Goal: Find specific page/section: Find specific page/section

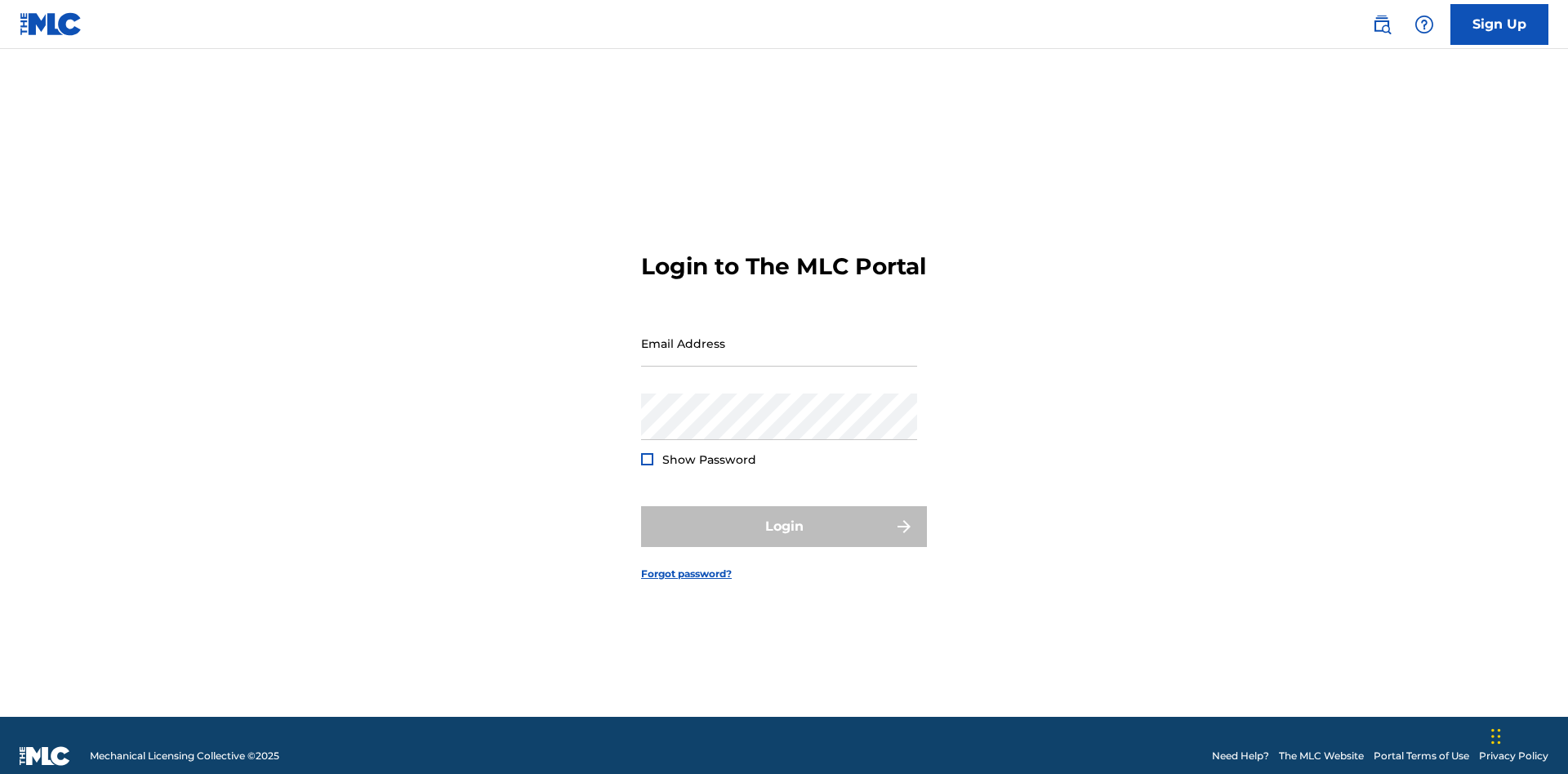
scroll to position [21, 0]
click at [779, 336] on input "Email Address" at bounding box center [778, 343] width 276 height 46
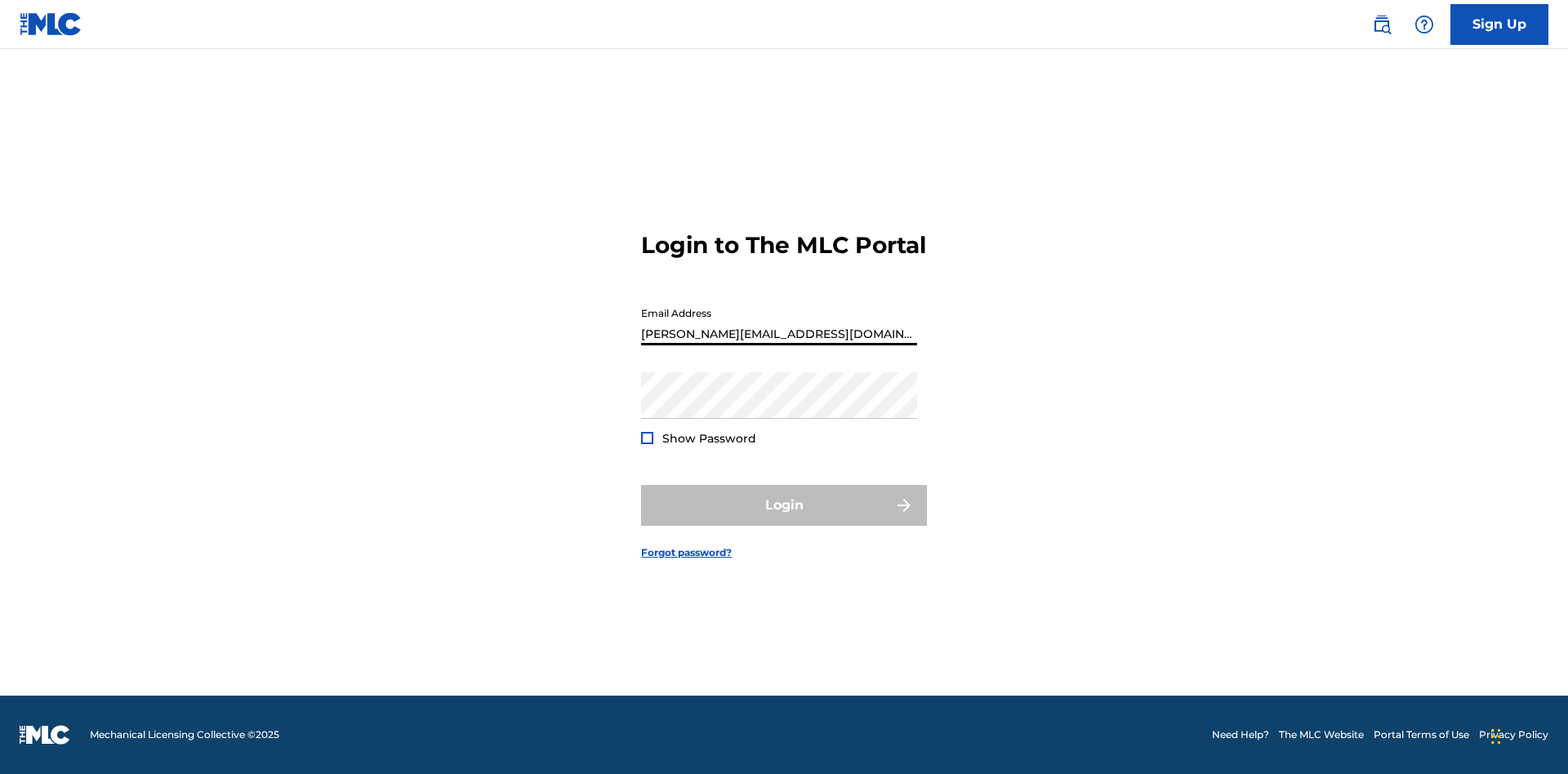
type input "[PERSON_NAME][EMAIL_ADDRESS][DOMAIN_NAME]"
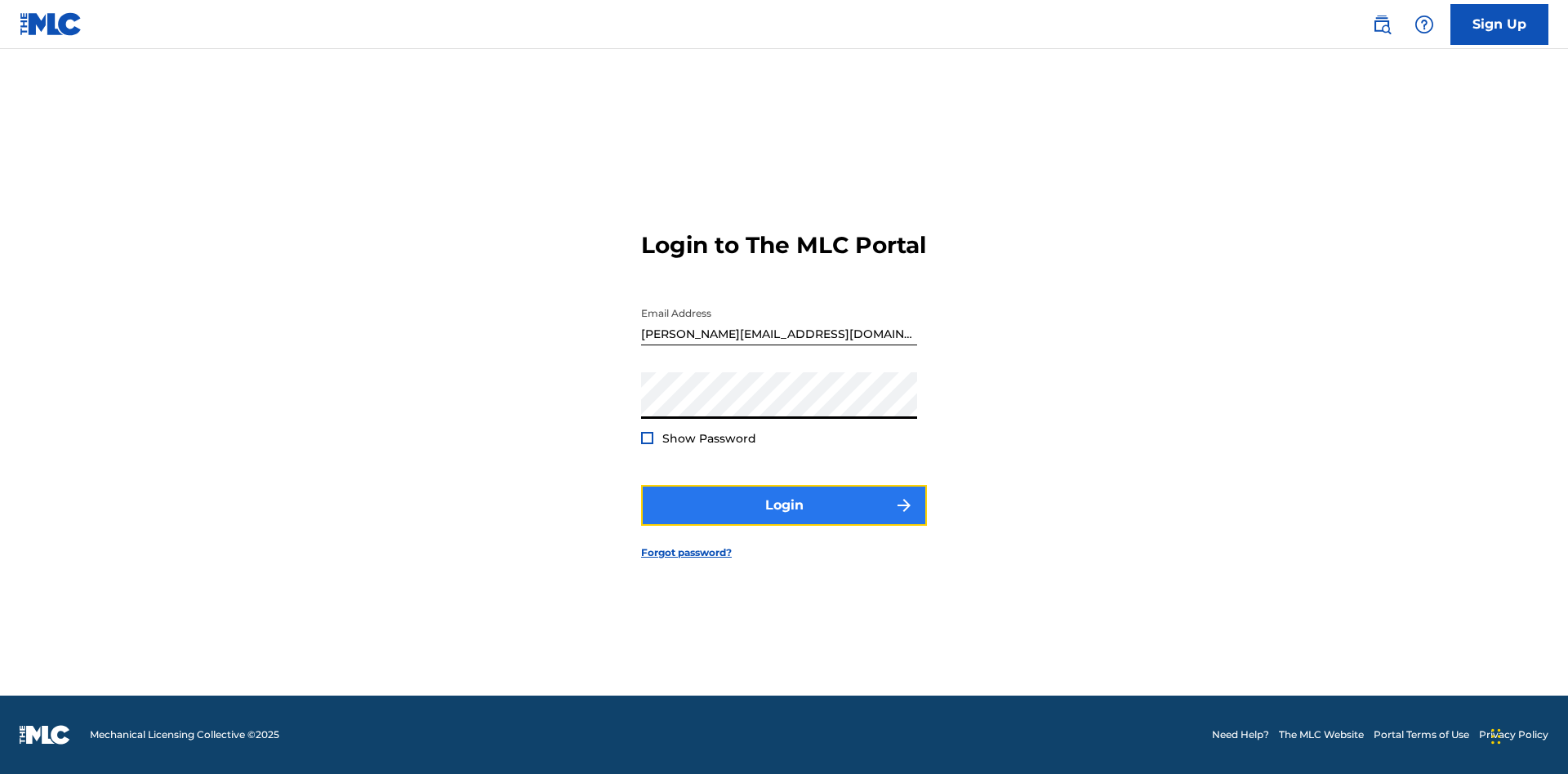
click at [784, 519] on button "Login" at bounding box center [784, 506] width 286 height 41
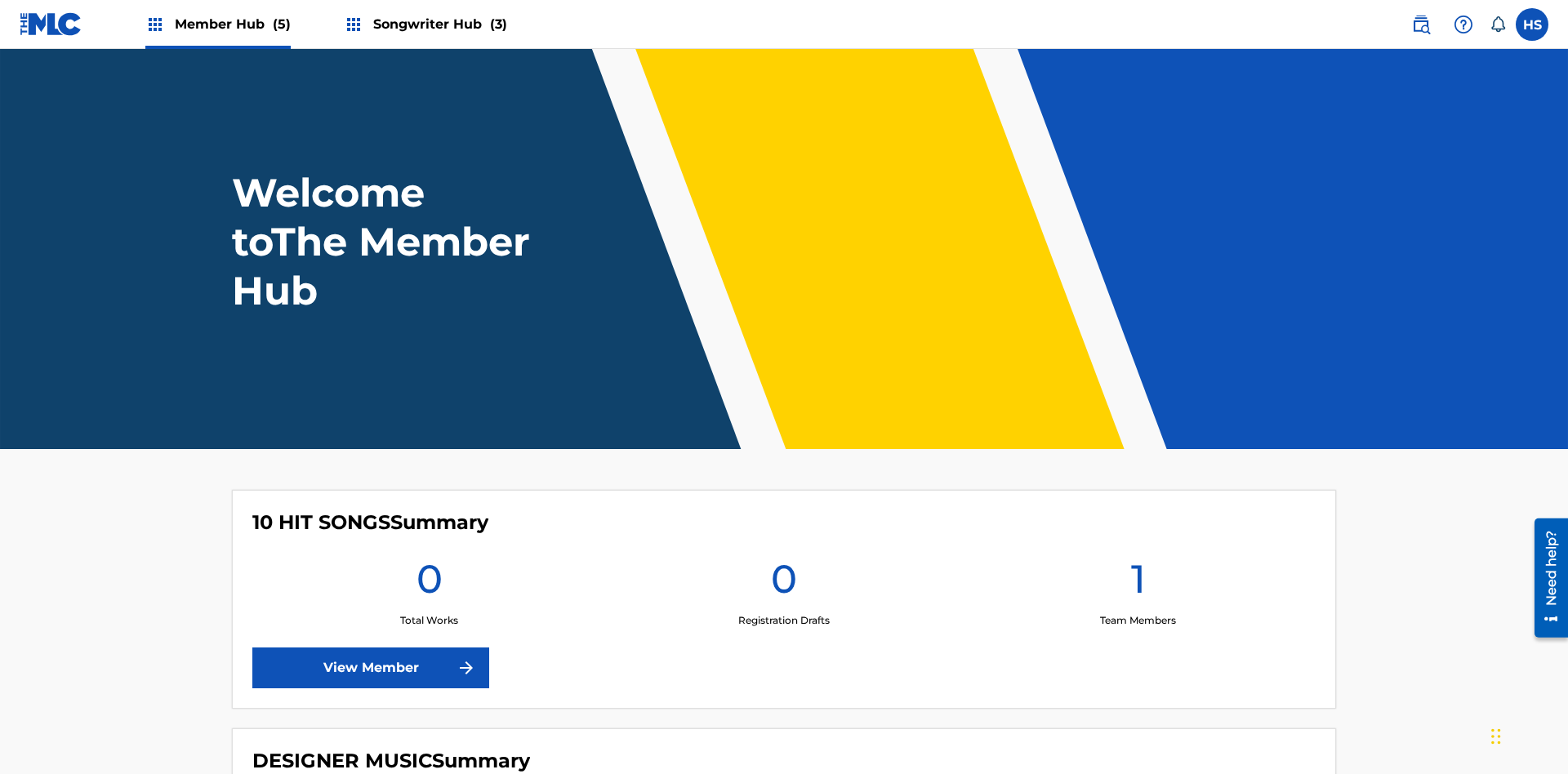
click at [437, 24] on span "Songwriter Hub (3)" at bounding box center [439, 24] width 134 height 18
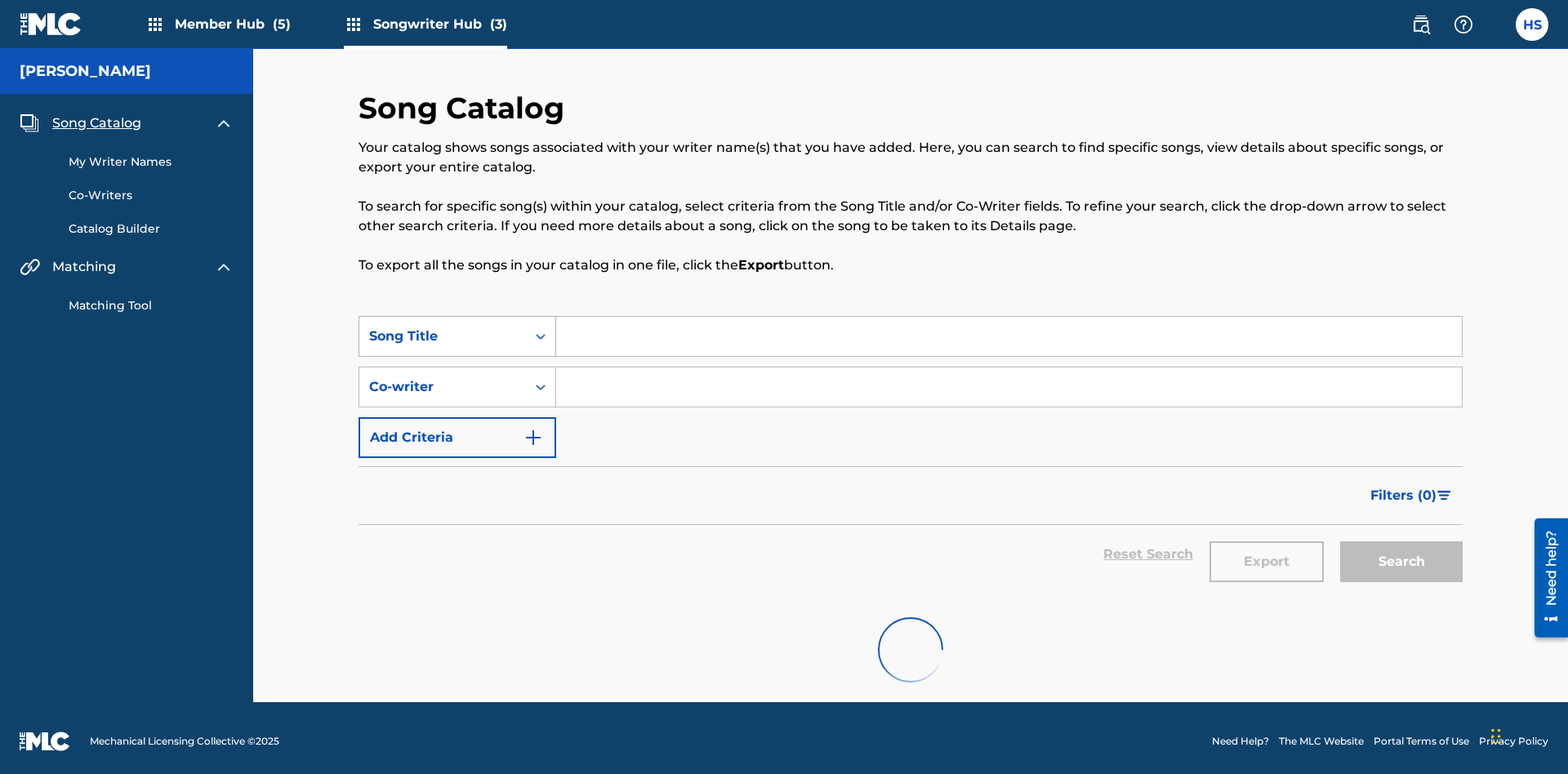
click at [96, 117] on span "Song Catalog" at bounding box center [97, 123] width 89 height 19
click at [443, 329] on div "Song Title" at bounding box center [442, 336] width 147 height 19
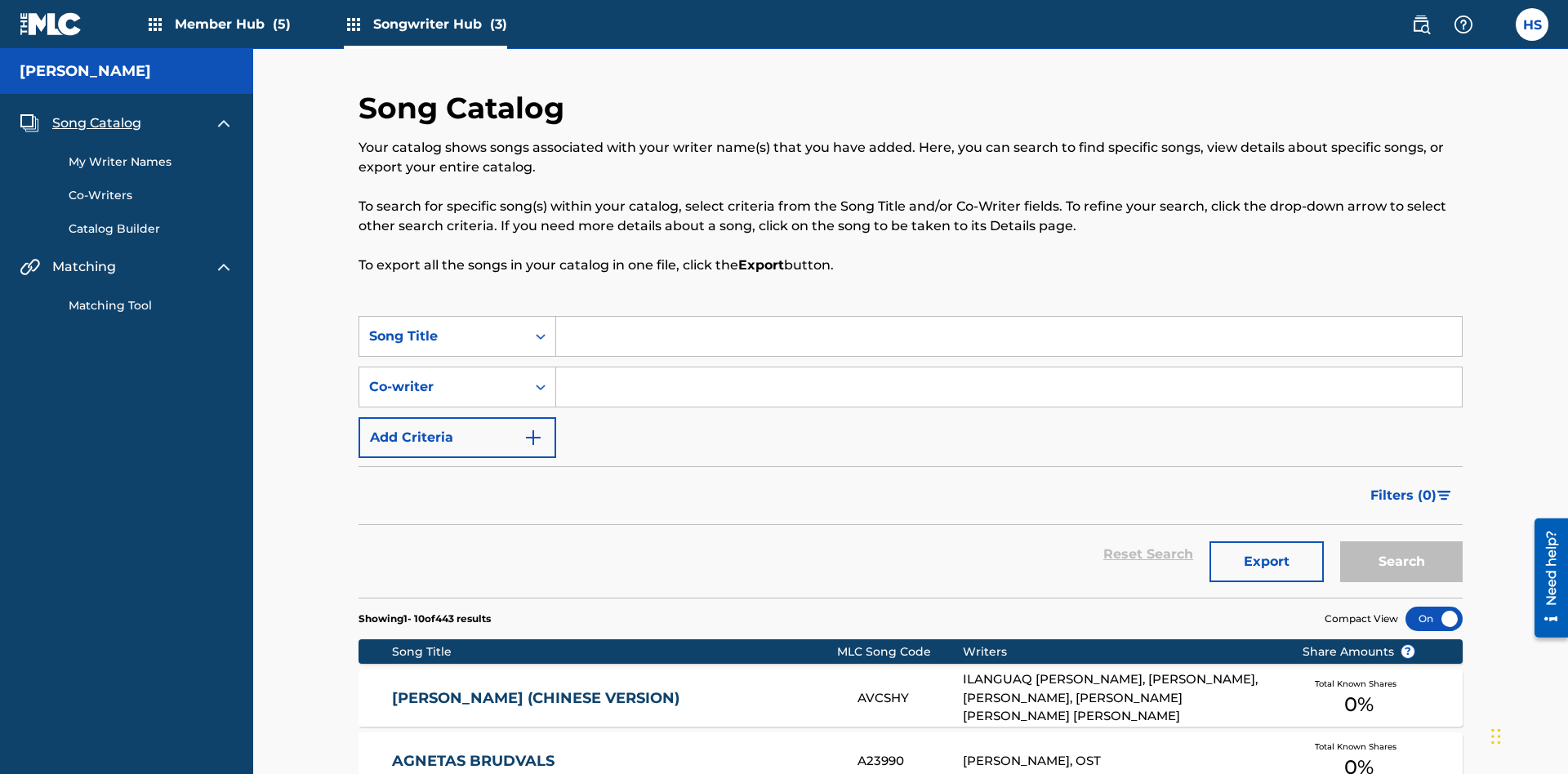
click at [1009, 316] on input "Search Form" at bounding box center [1008, 336] width 905 height 39
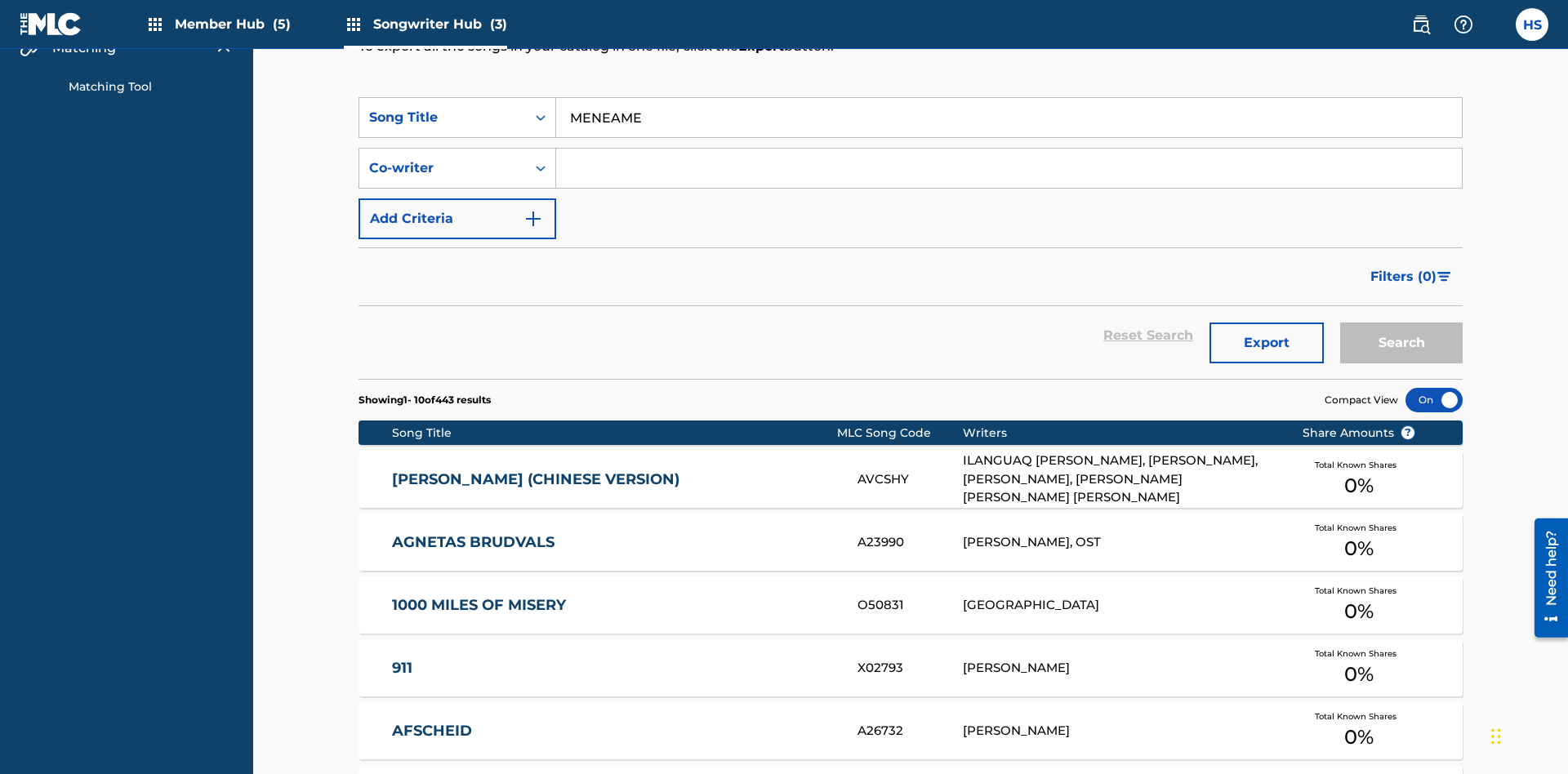
type input "MENEAME"
click at [1401, 322] on button "Search" at bounding box center [1401, 342] width 123 height 41
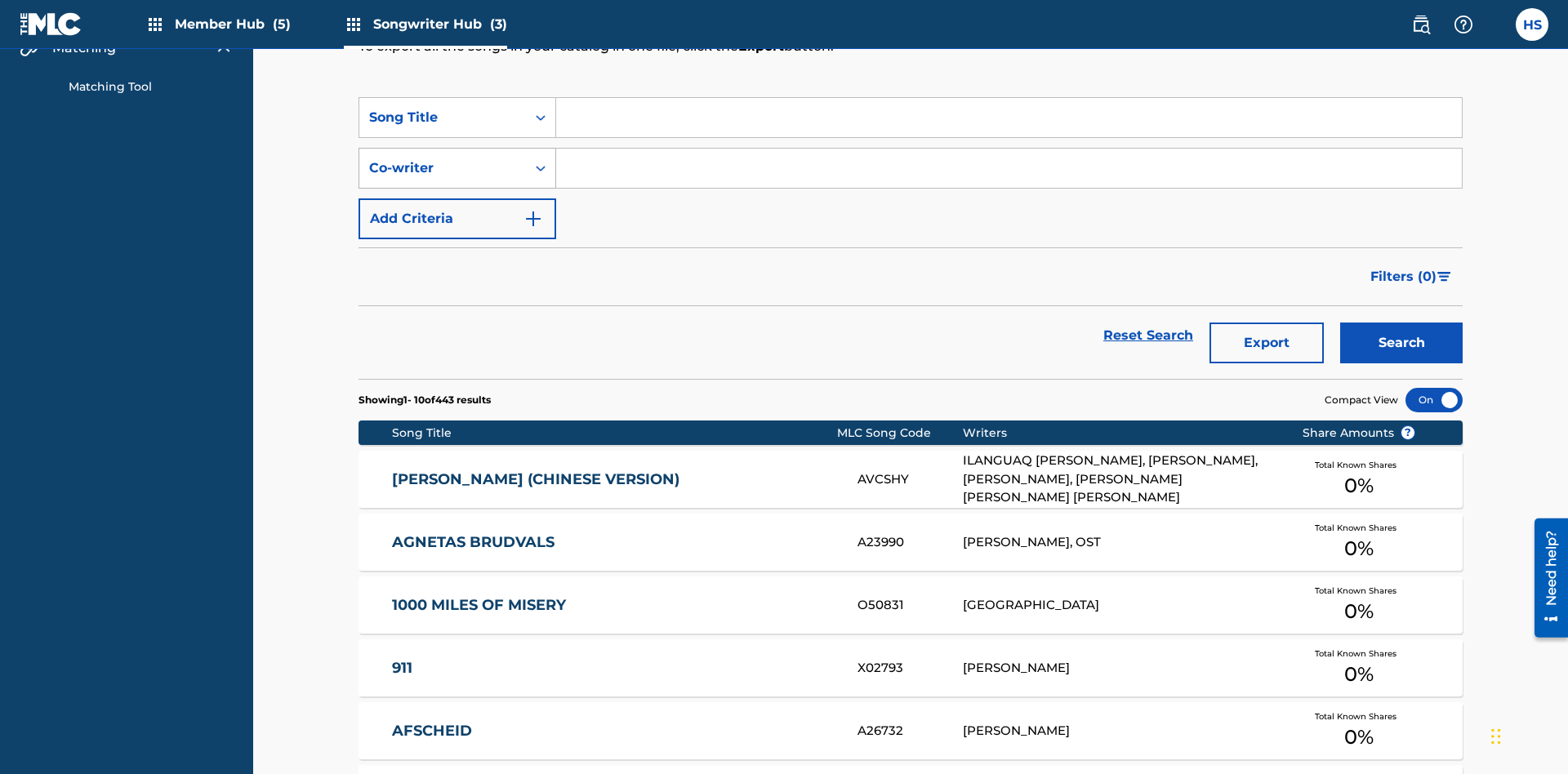
click at [443, 159] on div "Co-writer" at bounding box center [442, 168] width 147 height 19
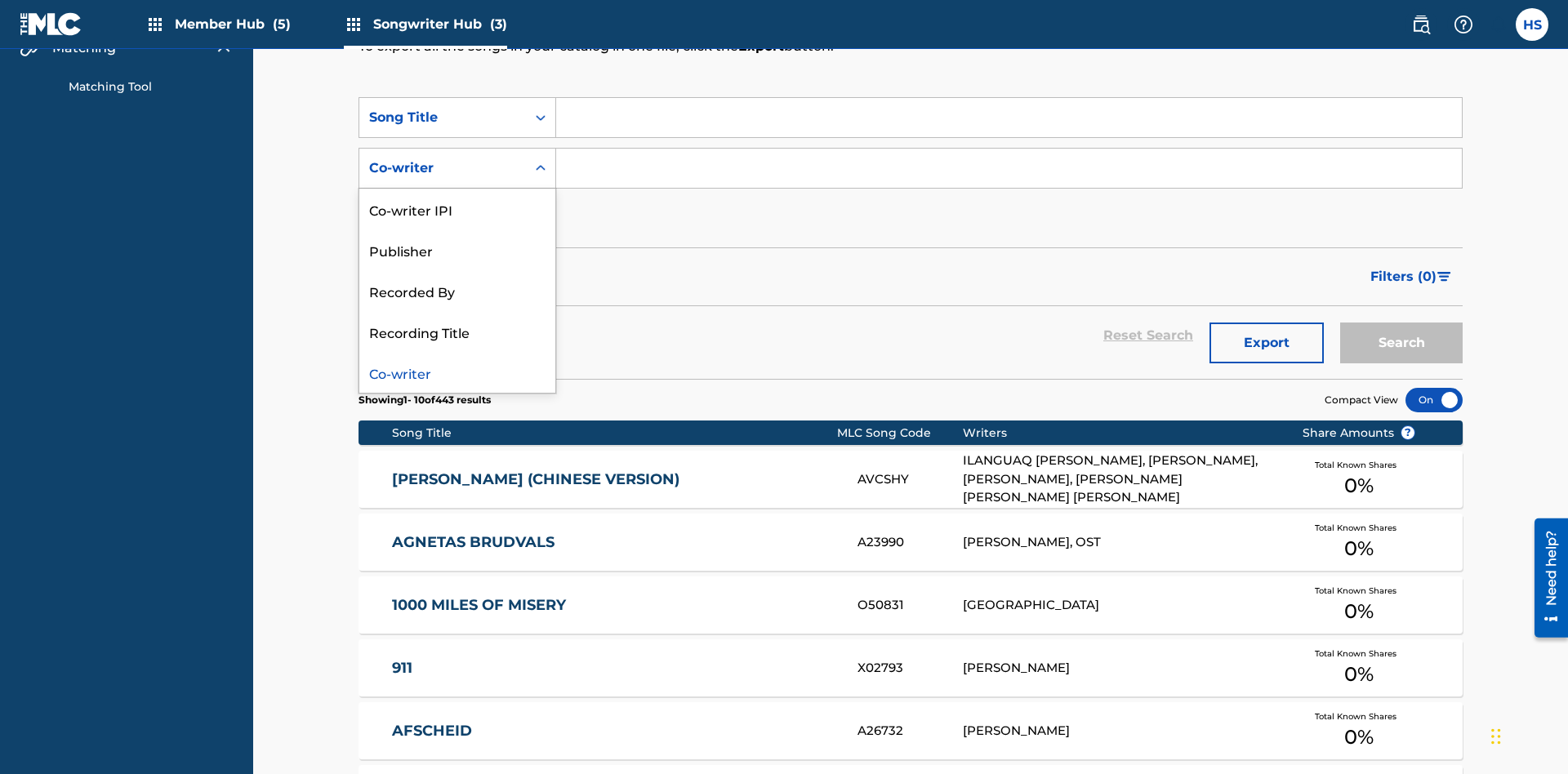
scroll to position [280, 0]
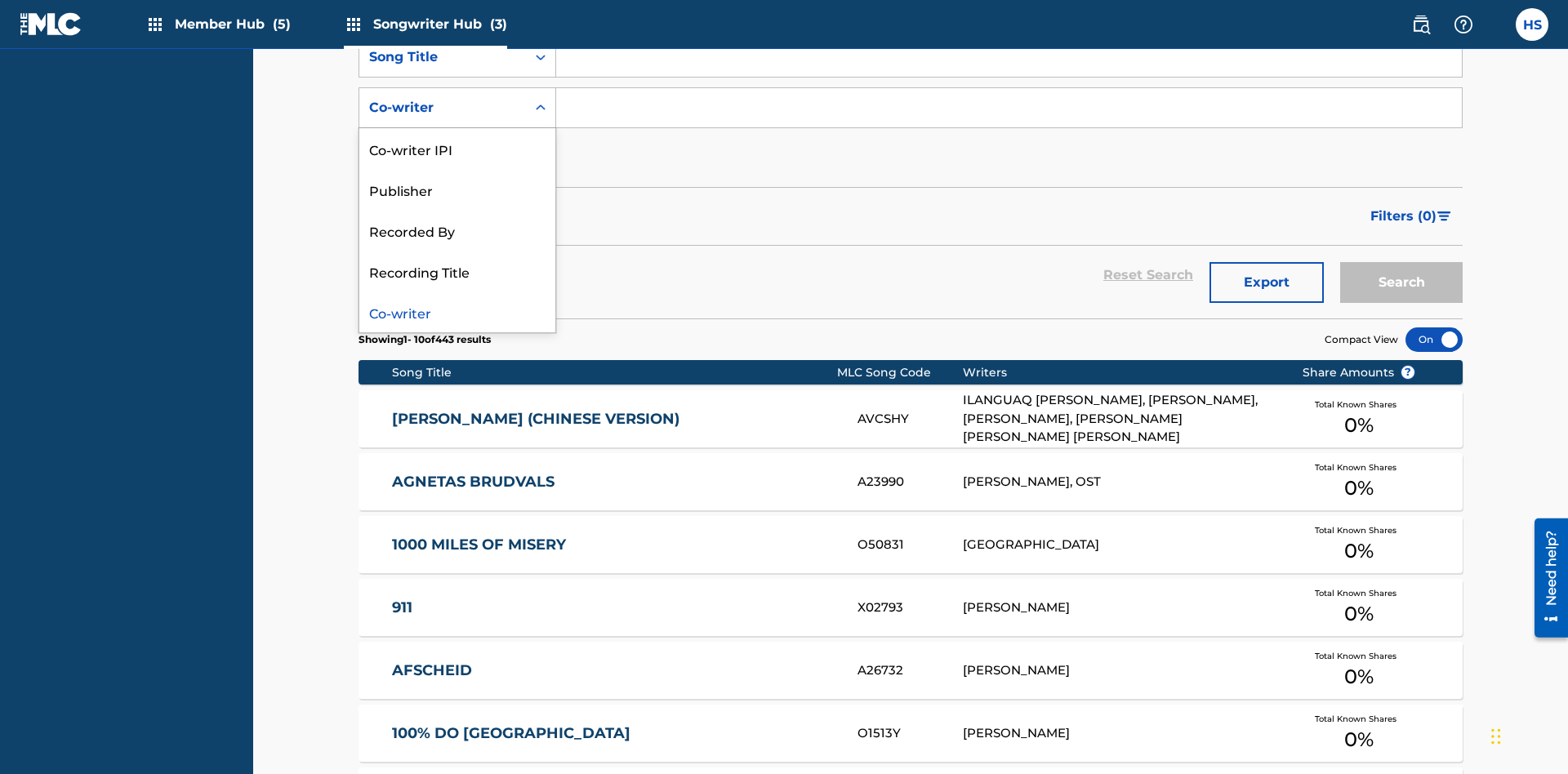
click at [457, 312] on div "Co-writer" at bounding box center [457, 312] width 196 height 41
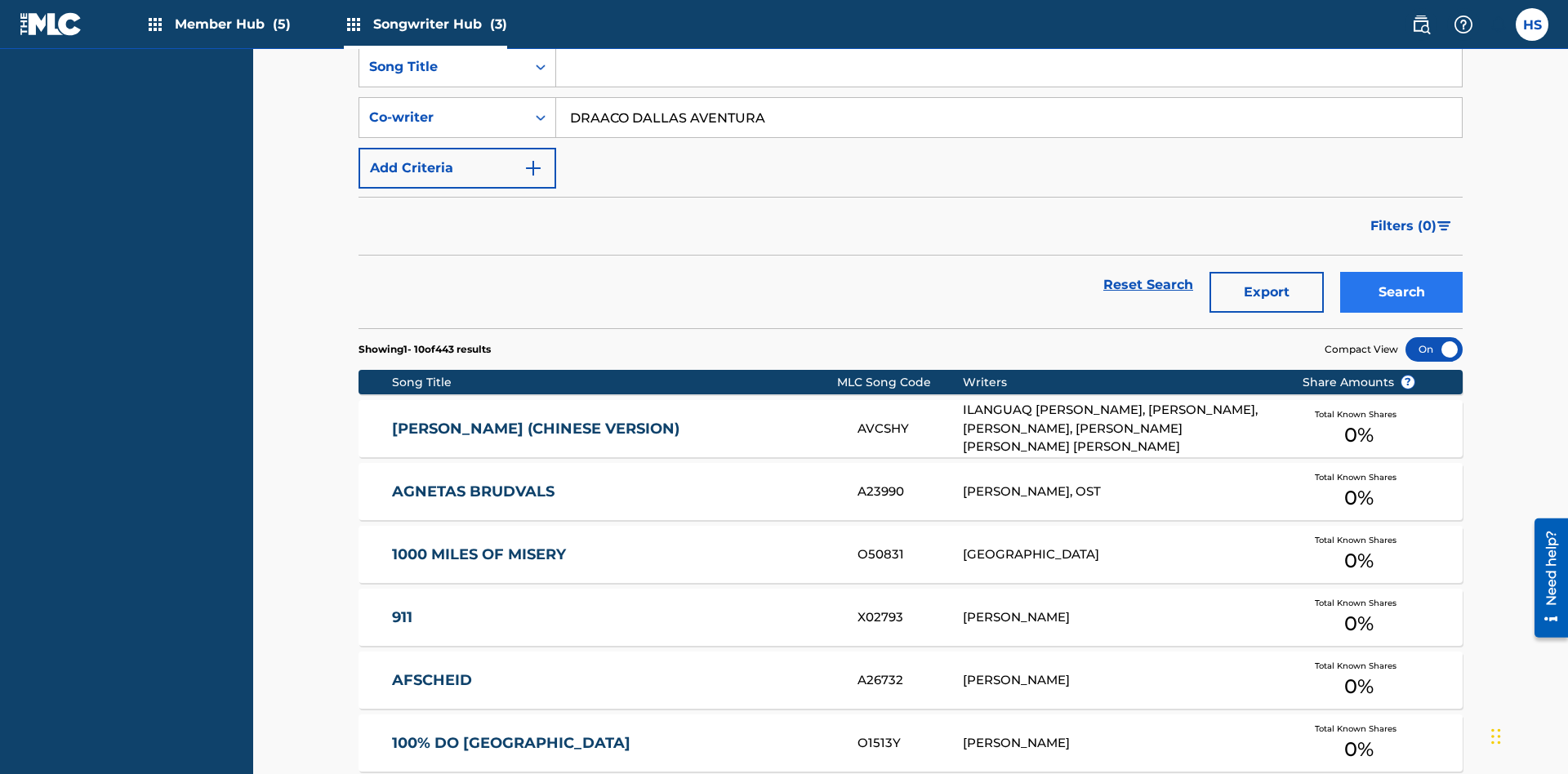
type input "DRAACO DALLAS AVENTURA"
click at [1401, 272] on button "Search" at bounding box center [1401, 292] width 123 height 41
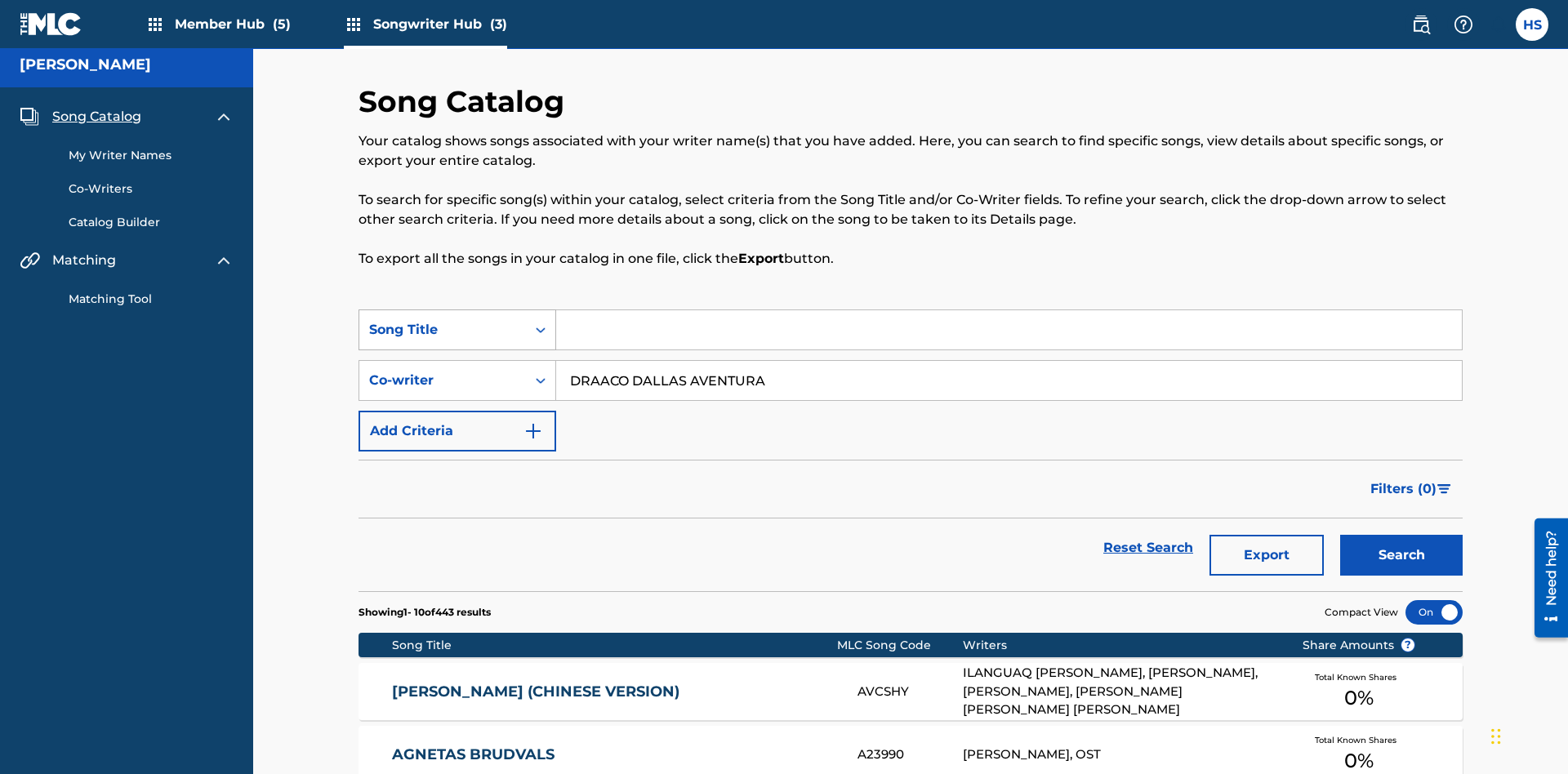
click at [1009, 361] on input "DRAACO DALLAS AVENTURA" at bounding box center [1008, 380] width 905 height 39
click at [443, 320] on div "Song Title" at bounding box center [442, 329] width 147 height 19
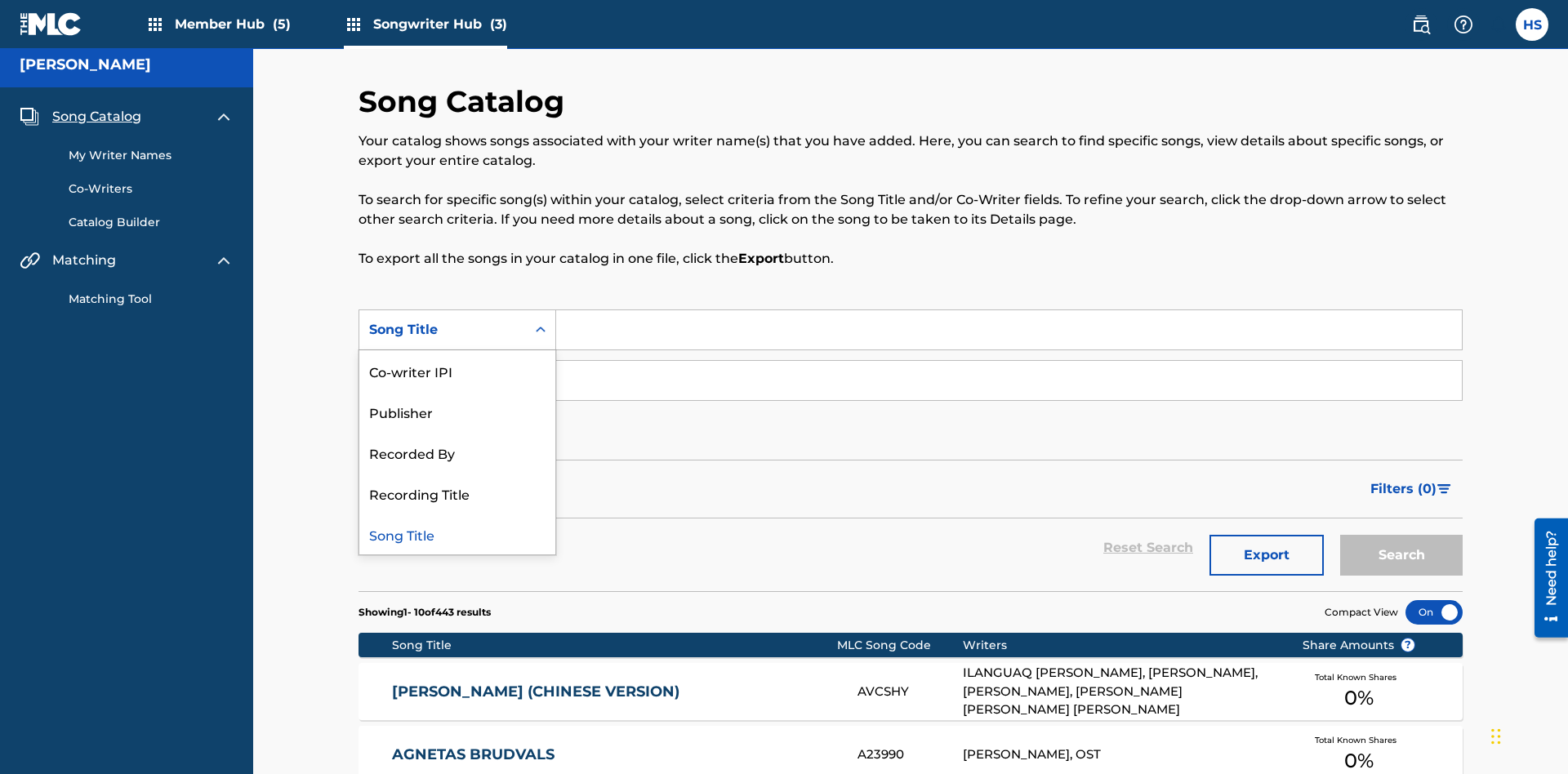
click at [457, 351] on div "Co-writer IPI" at bounding box center [457, 371] width 196 height 41
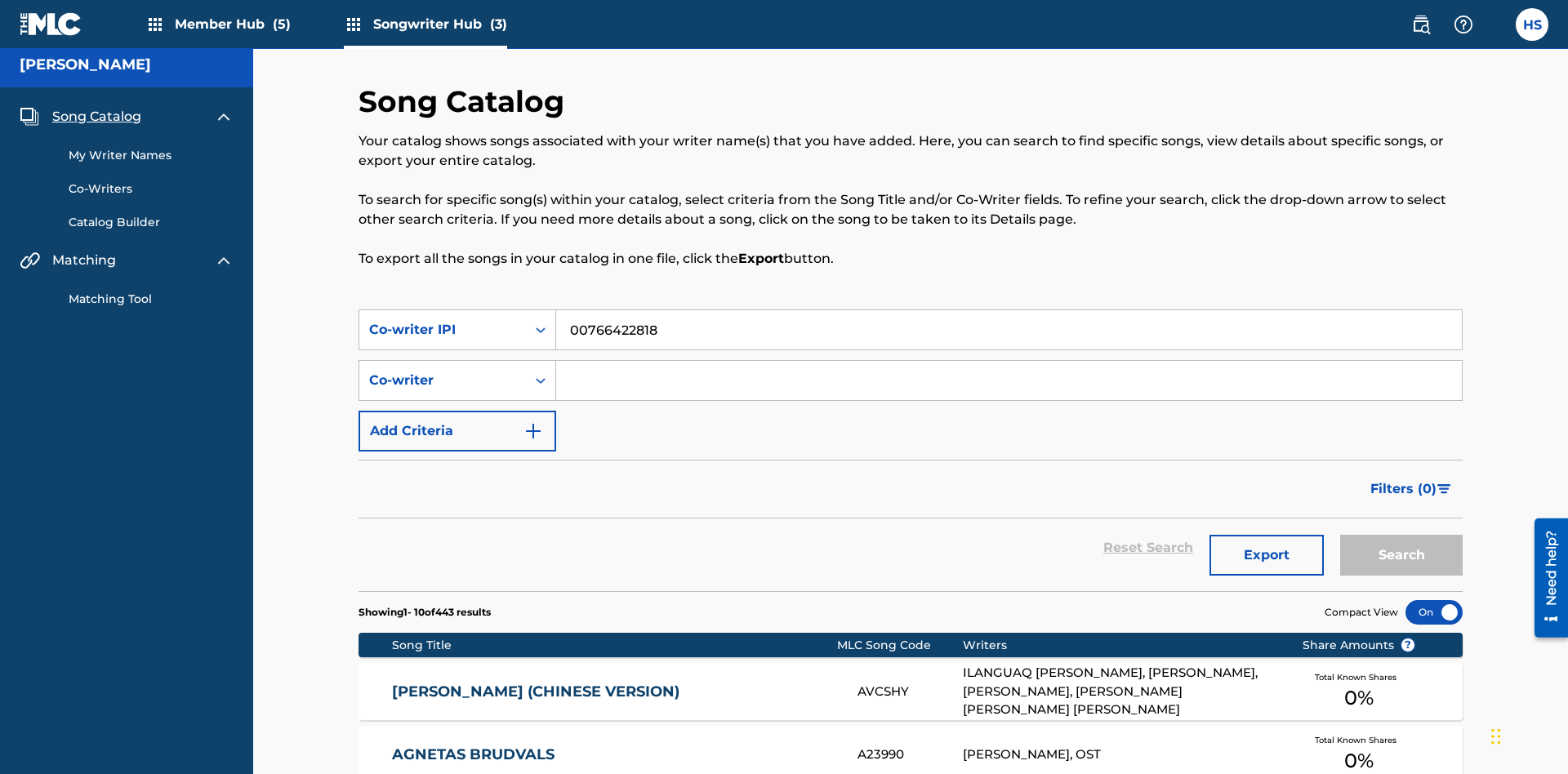
scroll to position [219, 0]
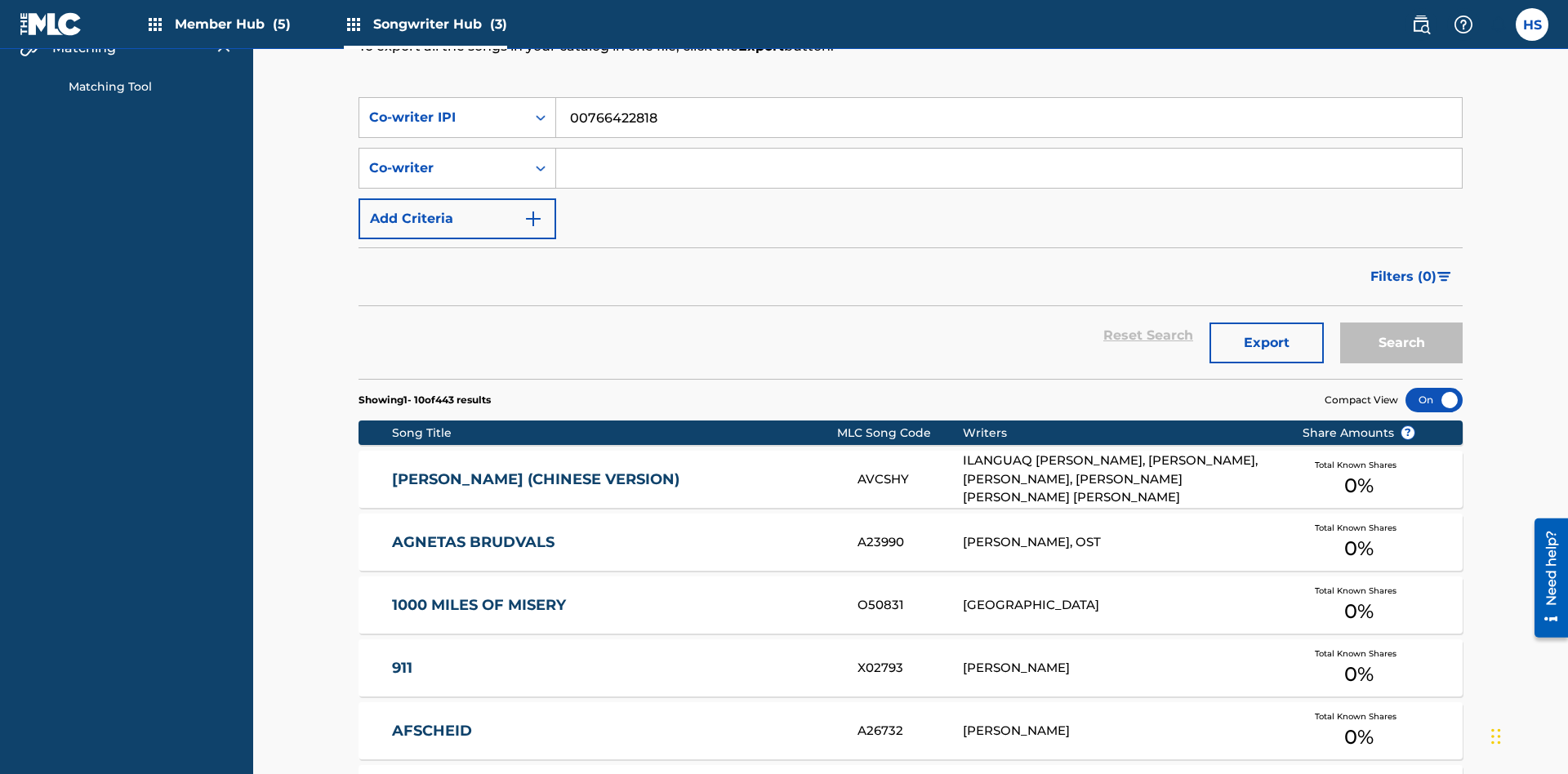
type input "00766422818"
click at [1401, 322] on button "Search" at bounding box center [1401, 342] width 123 height 41
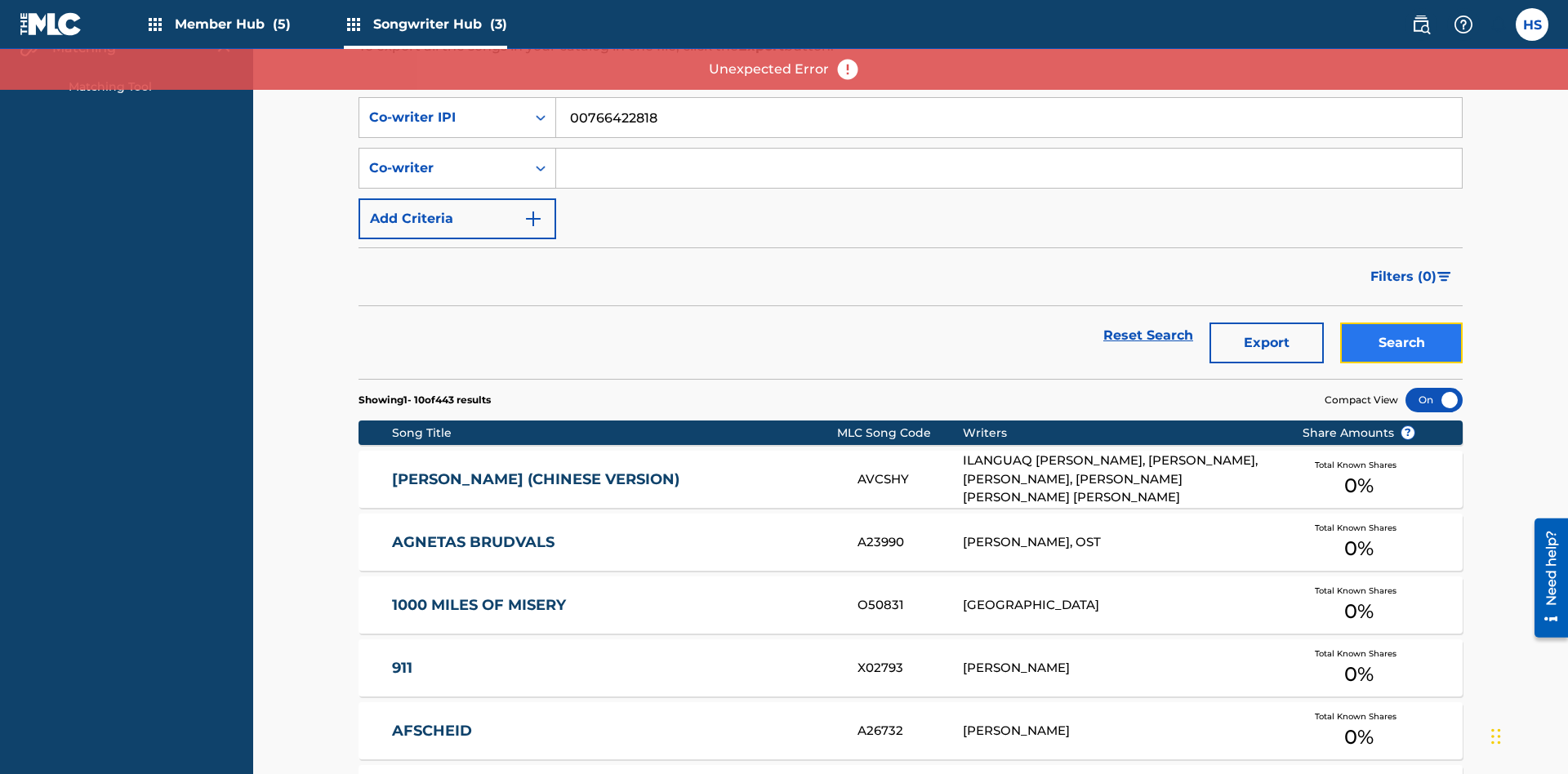
scroll to position [443, 0]
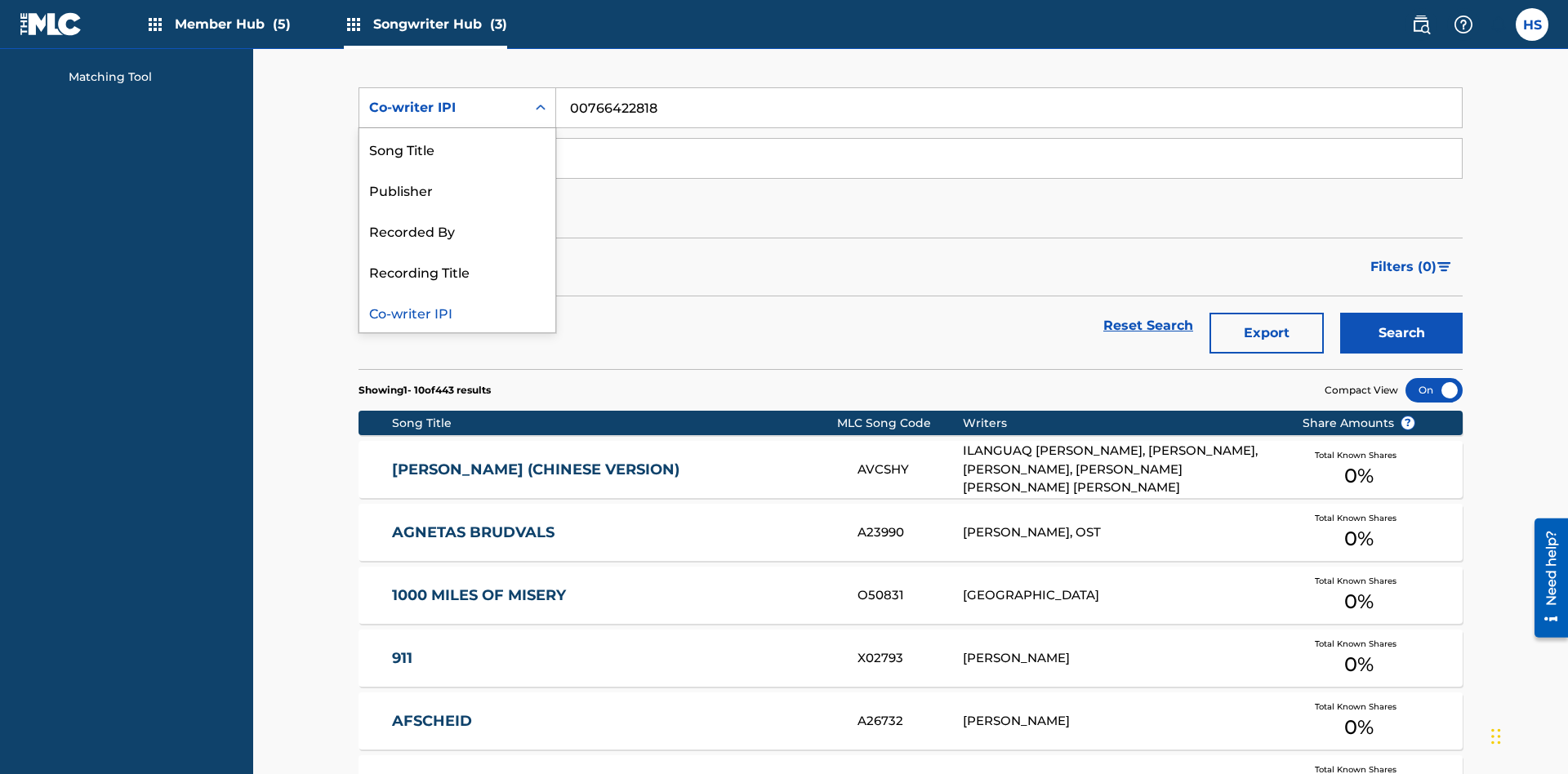
click at [457, 230] on div "Recorded By" at bounding box center [457, 230] width 196 height 41
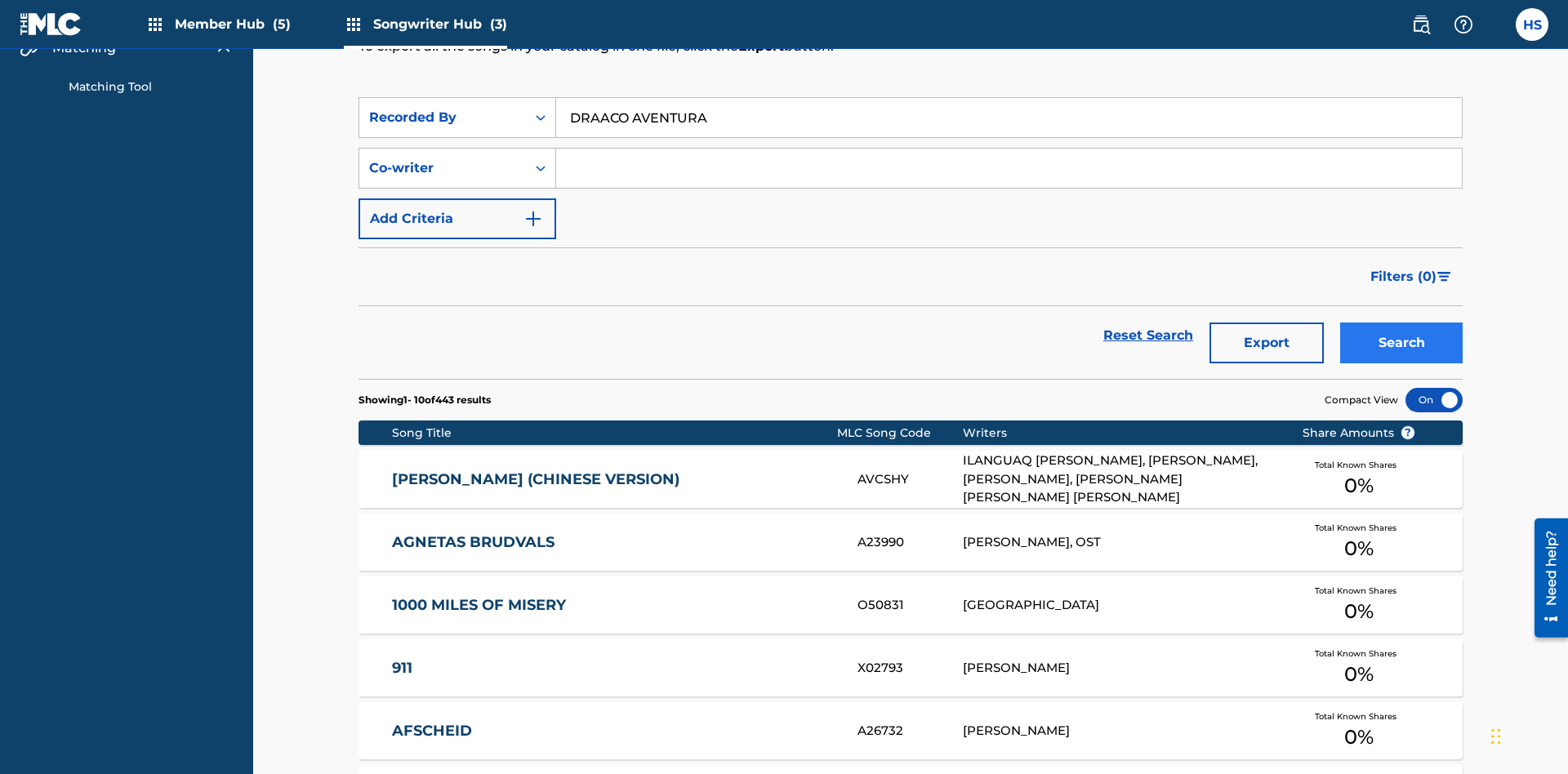
type input "DRAACO AVENTURA"
click at [1401, 322] on button "Search" at bounding box center [1401, 342] width 123 height 41
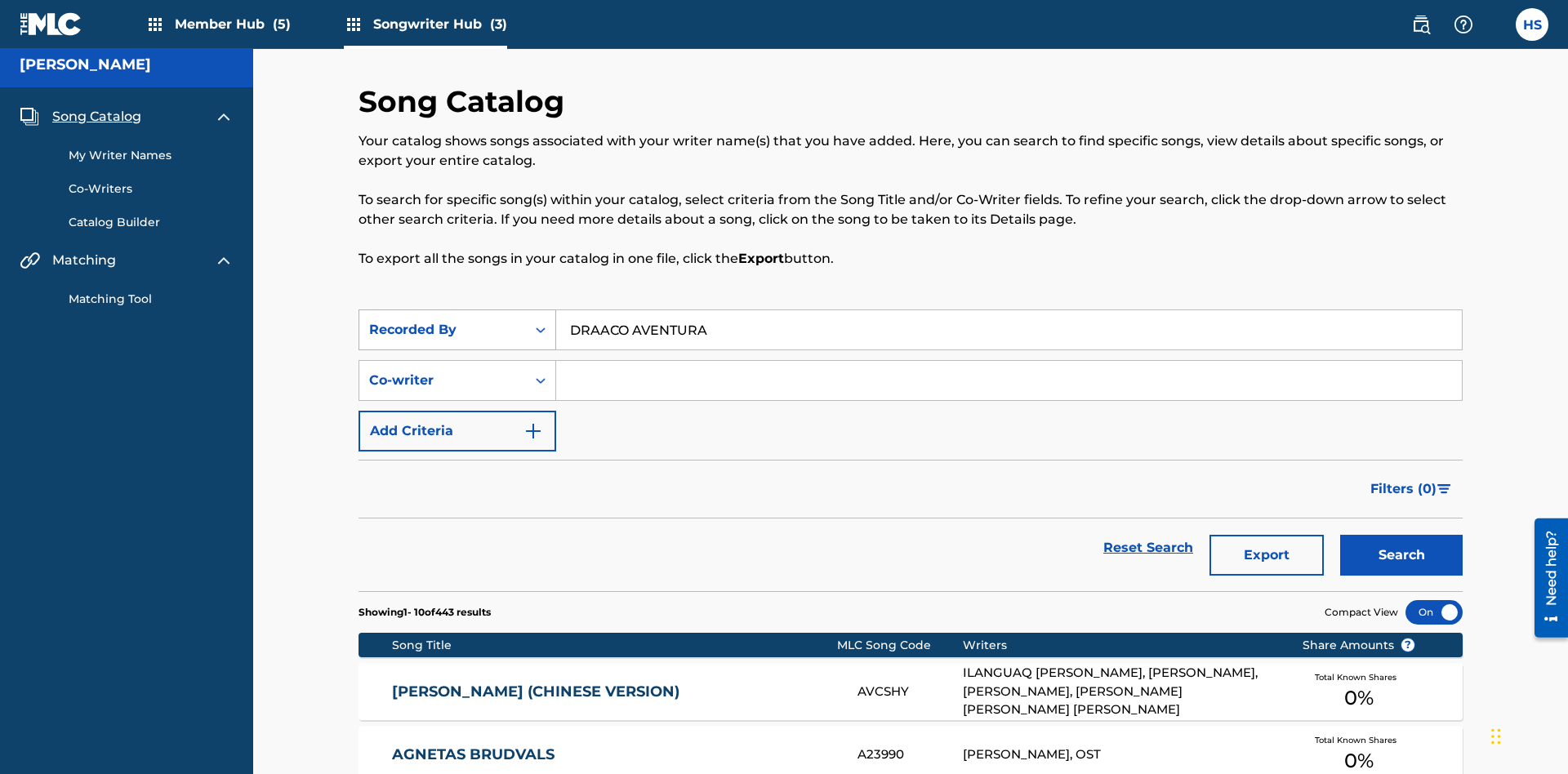
click at [443, 320] on div "Recorded By" at bounding box center [442, 329] width 147 height 19
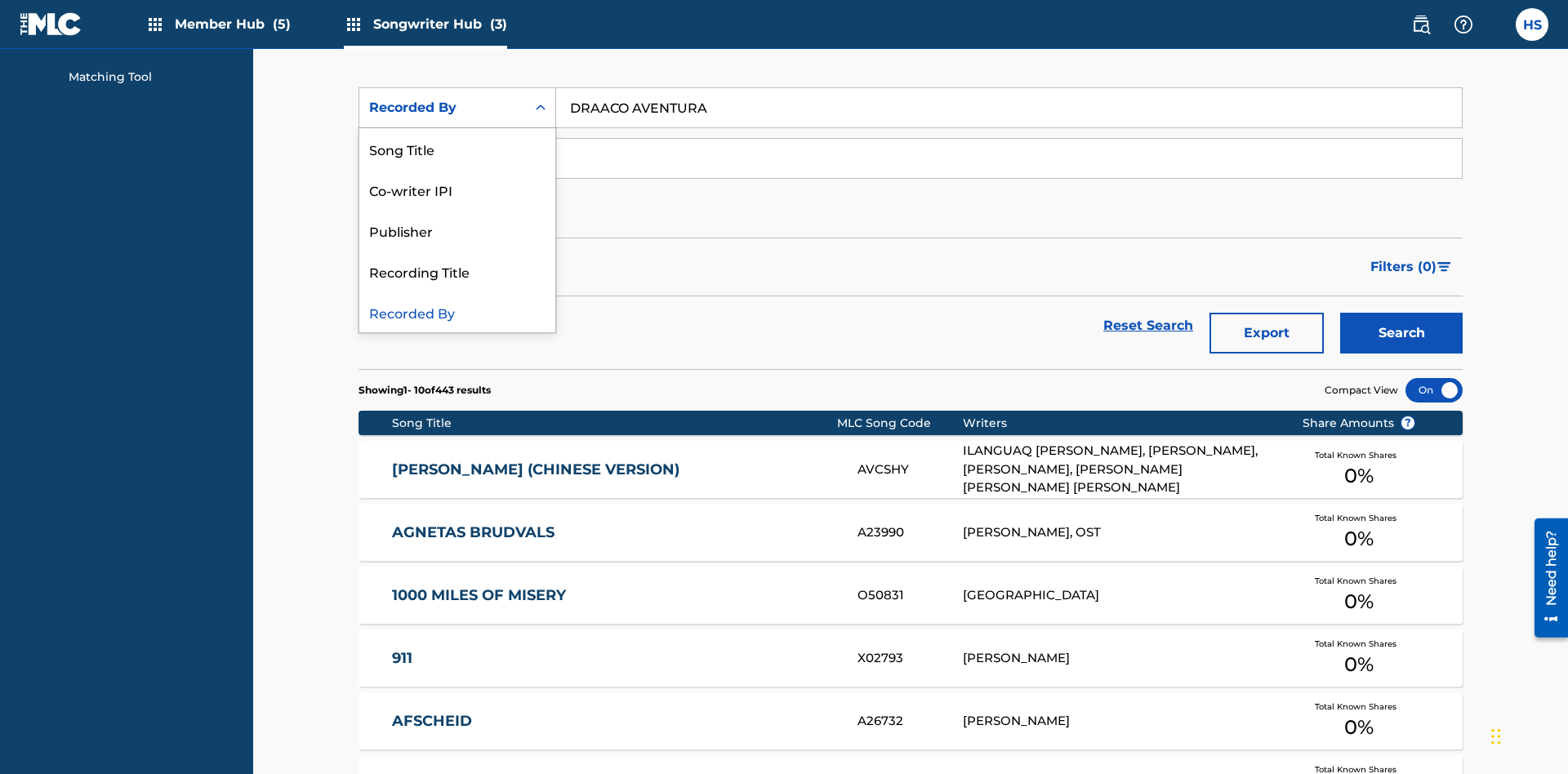
click at [457, 230] on div "Publisher" at bounding box center [457, 230] width 196 height 41
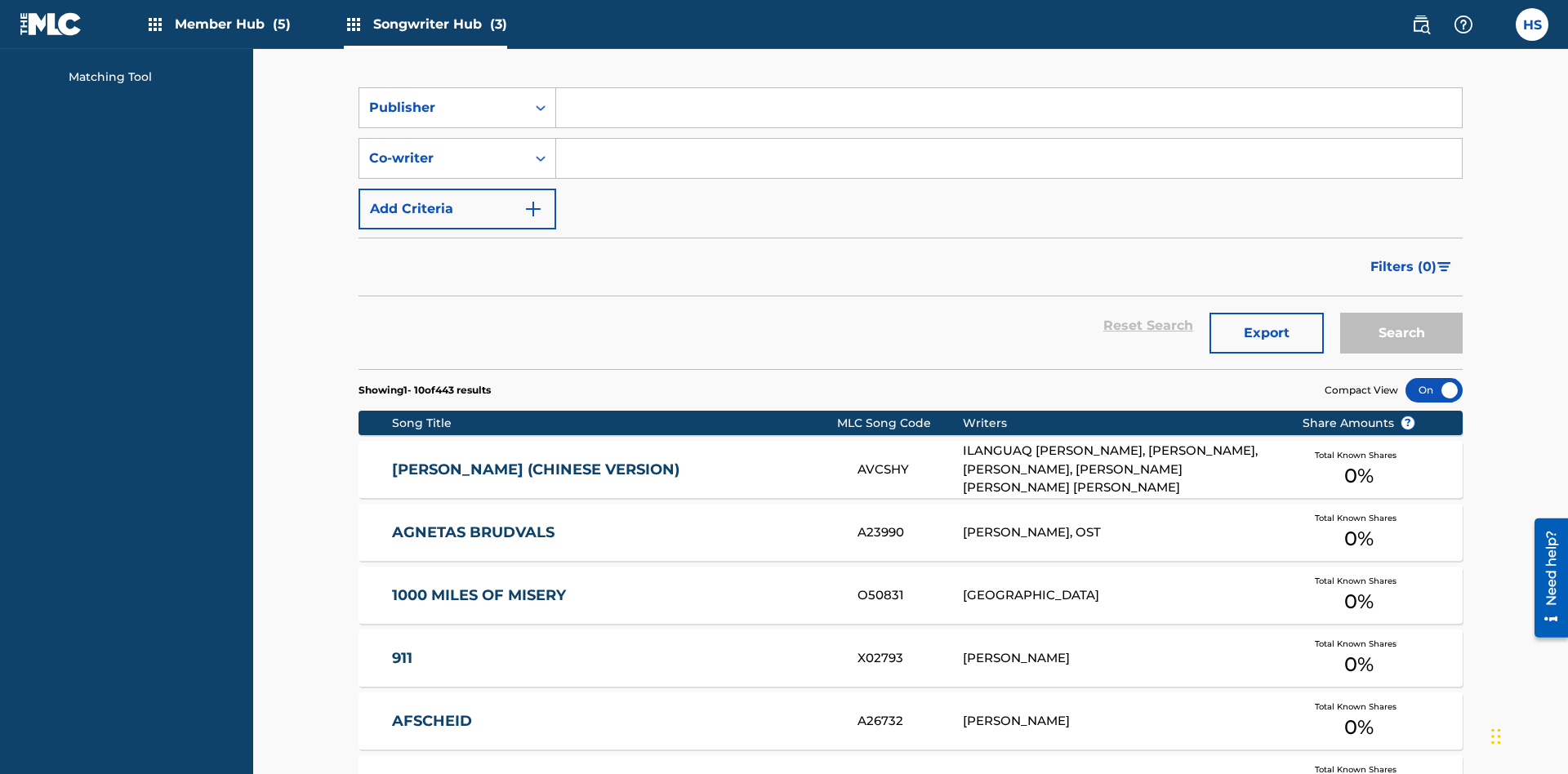
click at [1009, 117] on input "Search Form" at bounding box center [1008, 108] width 905 height 39
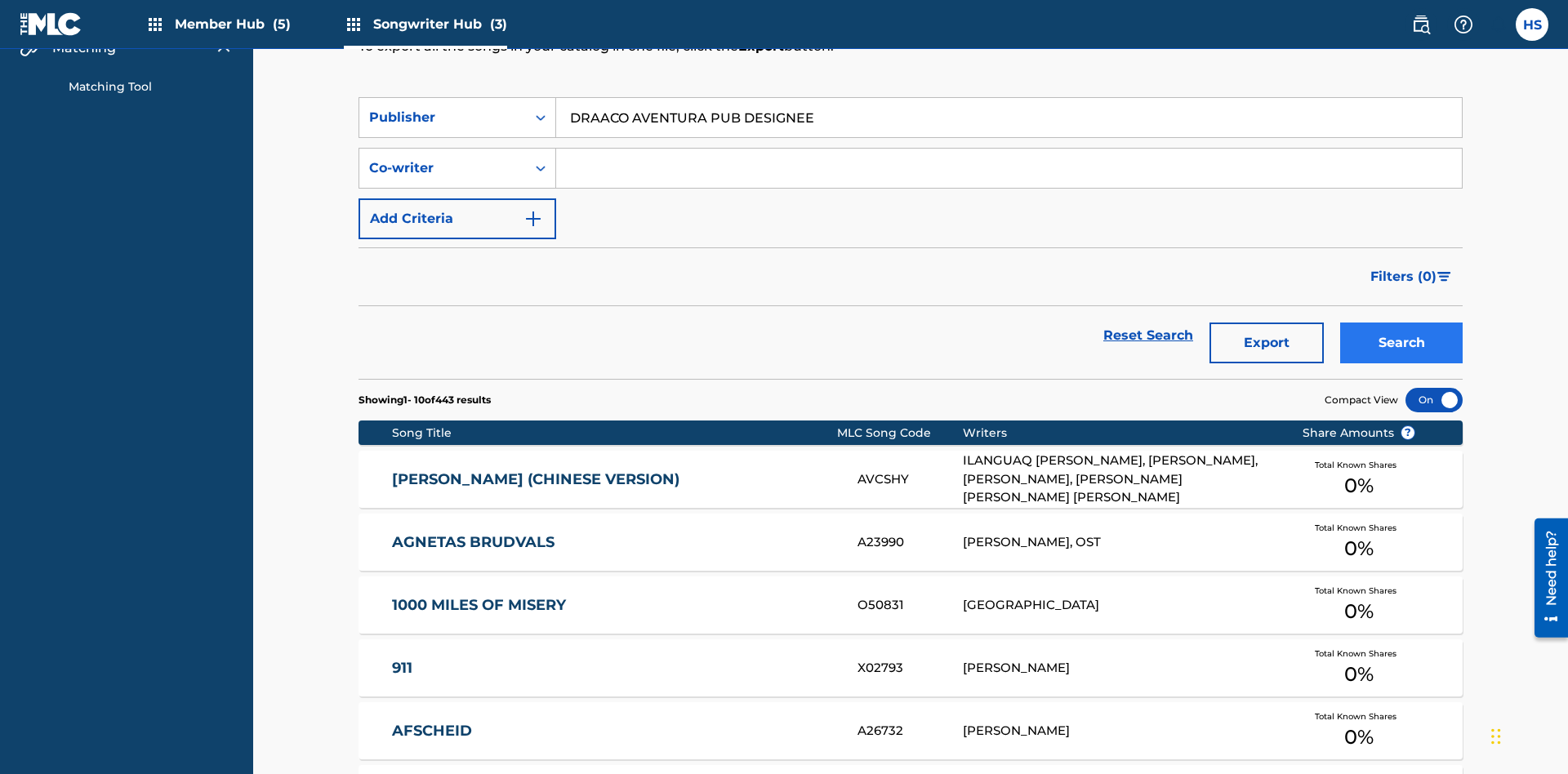
type input "DRAACO AVENTURA PUB DESIGNEE"
click at [1401, 322] on button "Search" at bounding box center [1401, 342] width 123 height 41
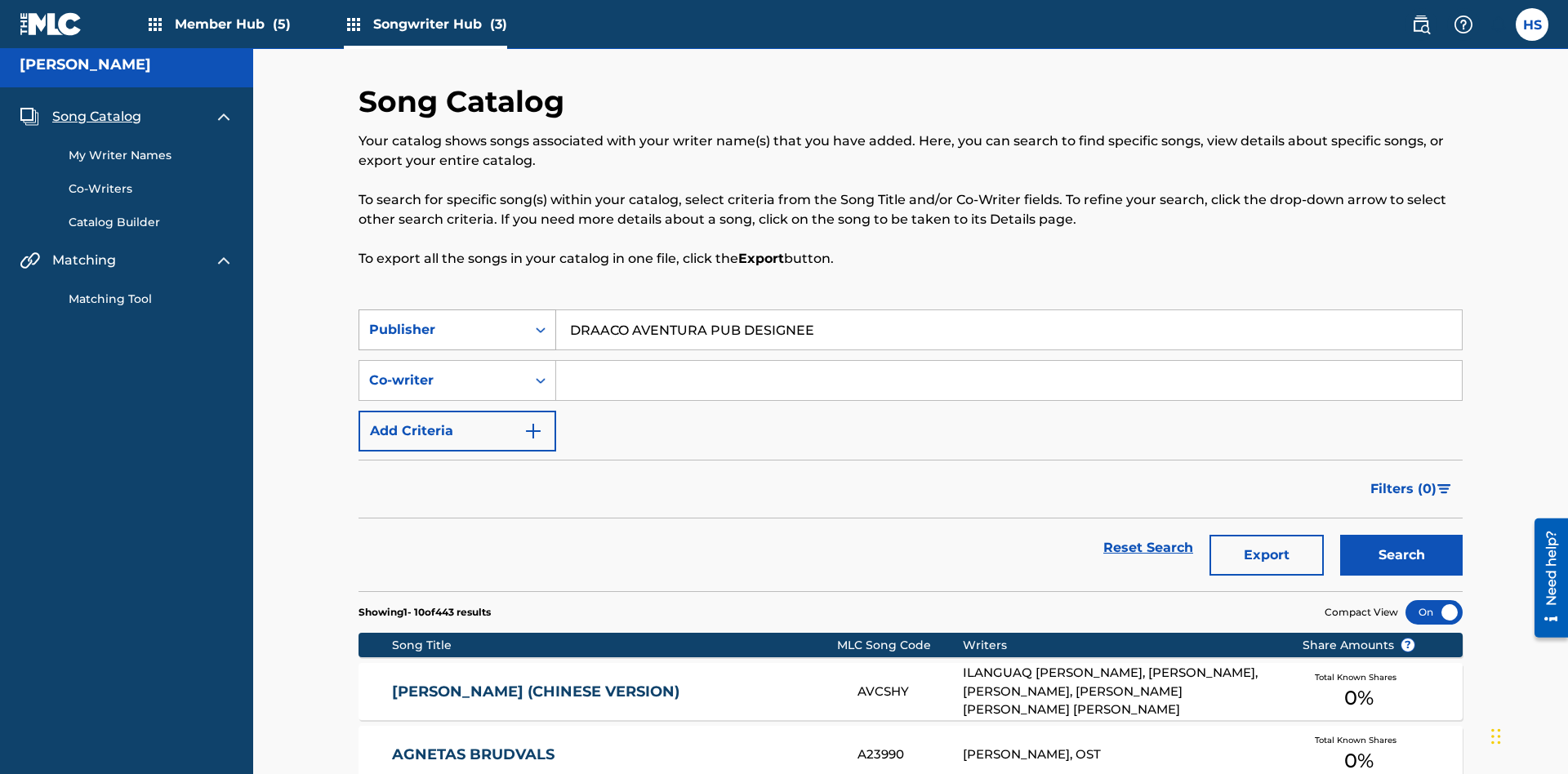
click at [443, 320] on div "Publisher" at bounding box center [442, 329] width 147 height 19
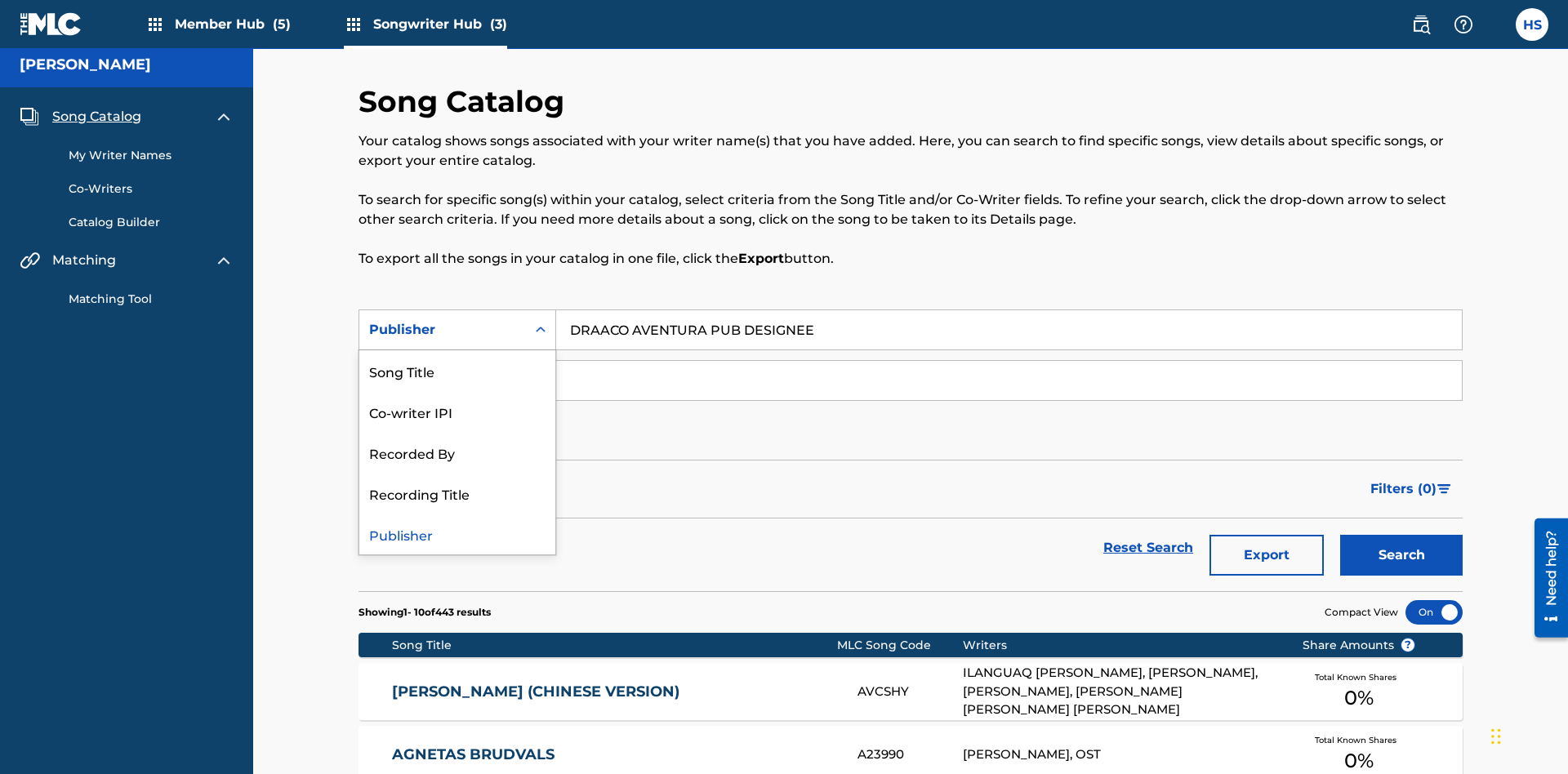
scroll to position [229, 0]
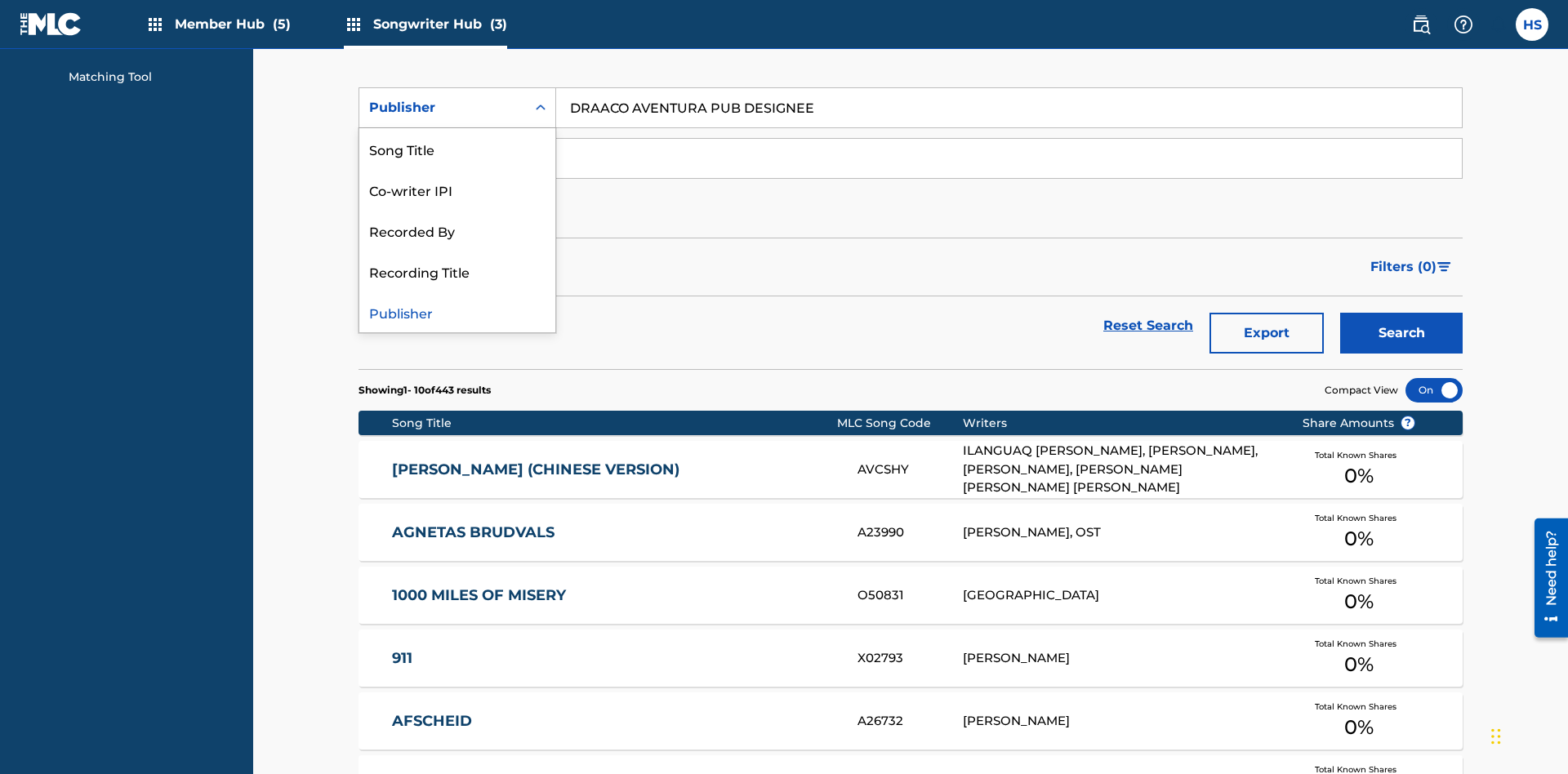
click at [457, 271] on div "Recording Title" at bounding box center [457, 271] width 196 height 41
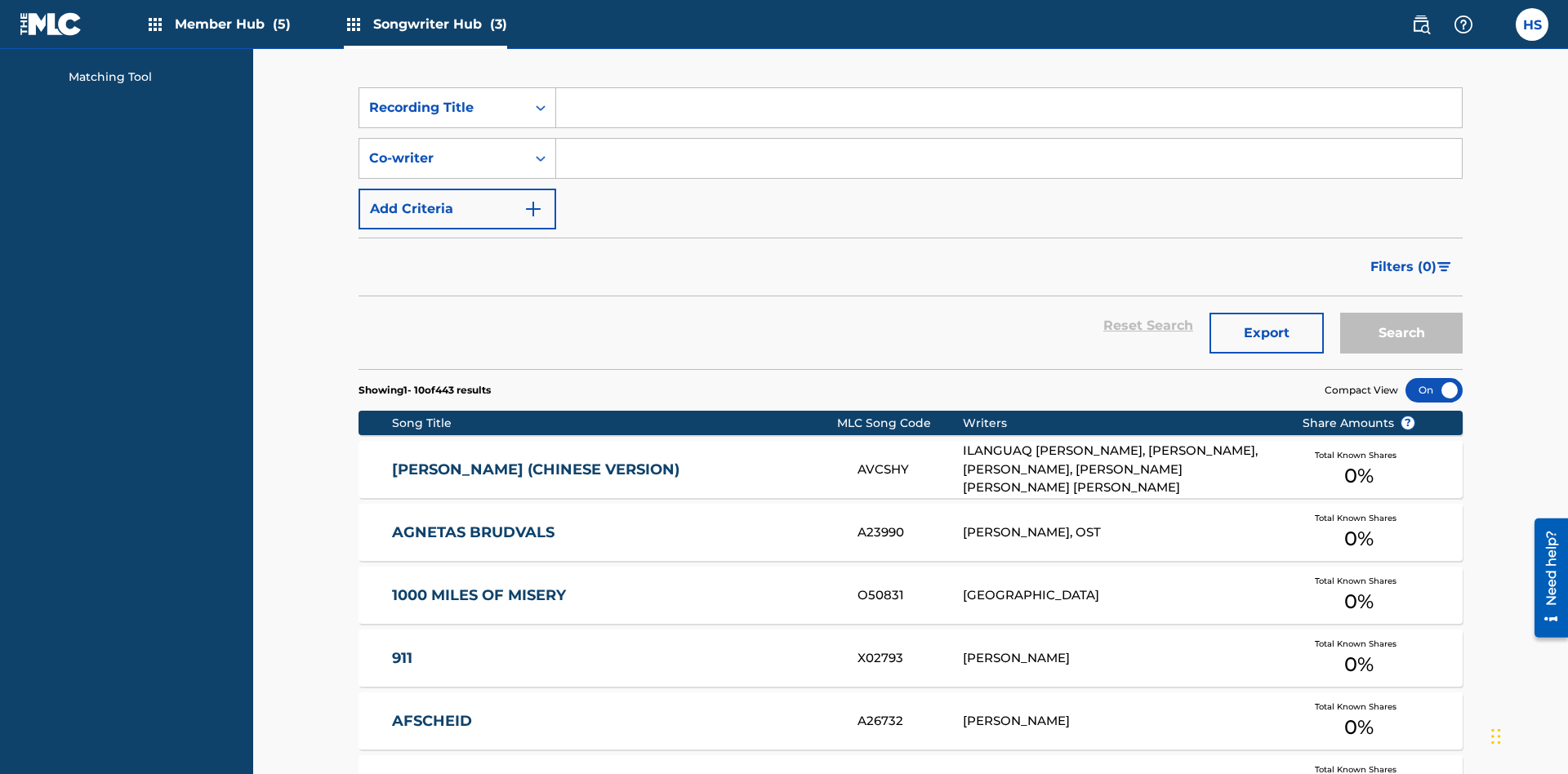
scroll to position [219, 0]
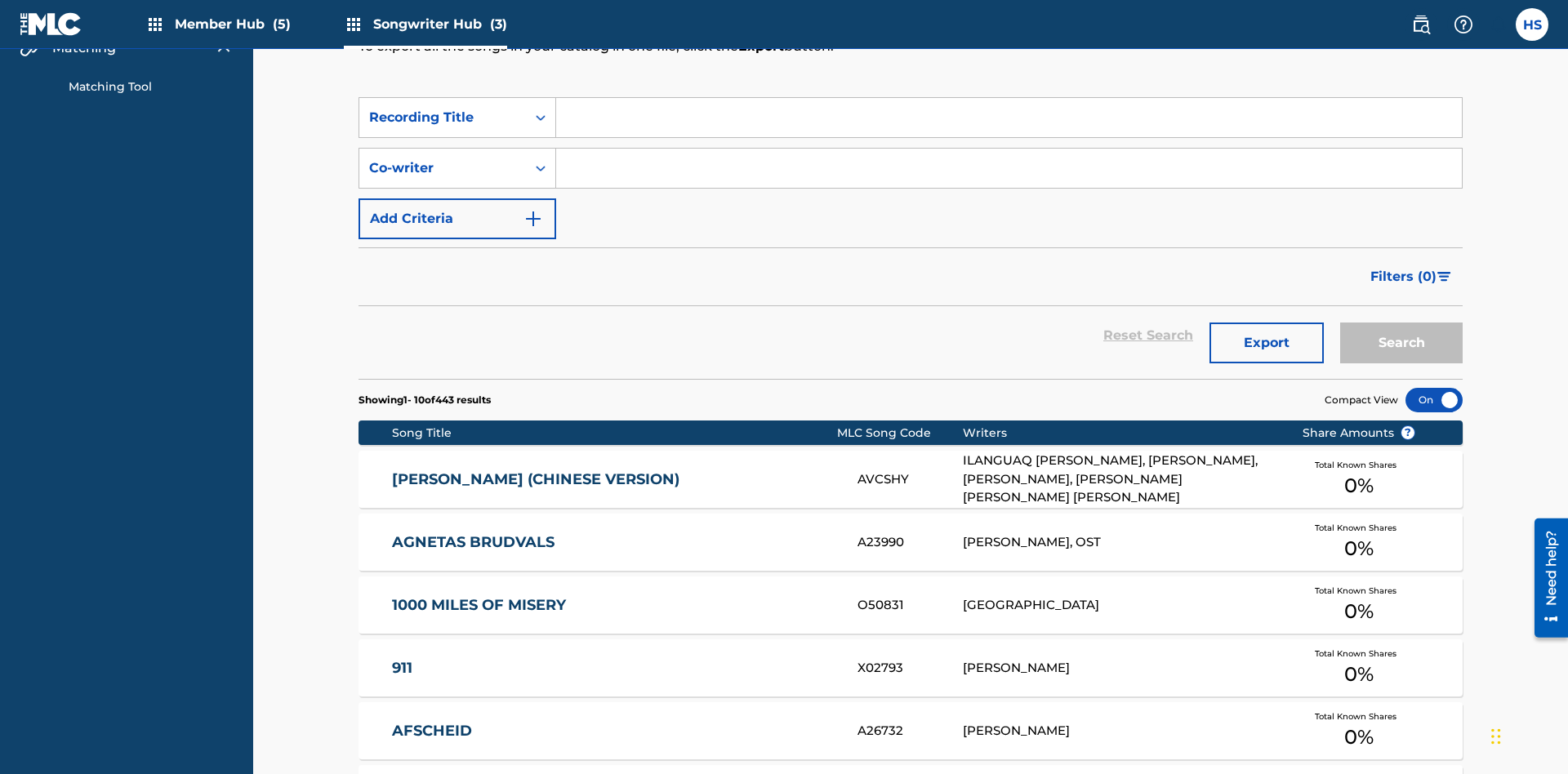
click at [1009, 117] on input "Search Form" at bounding box center [1008, 117] width 905 height 39
type input "MENEAME"
click at [1401, 322] on button "Search" at bounding box center [1401, 342] width 123 height 41
